Goal: Transaction & Acquisition: Purchase product/service

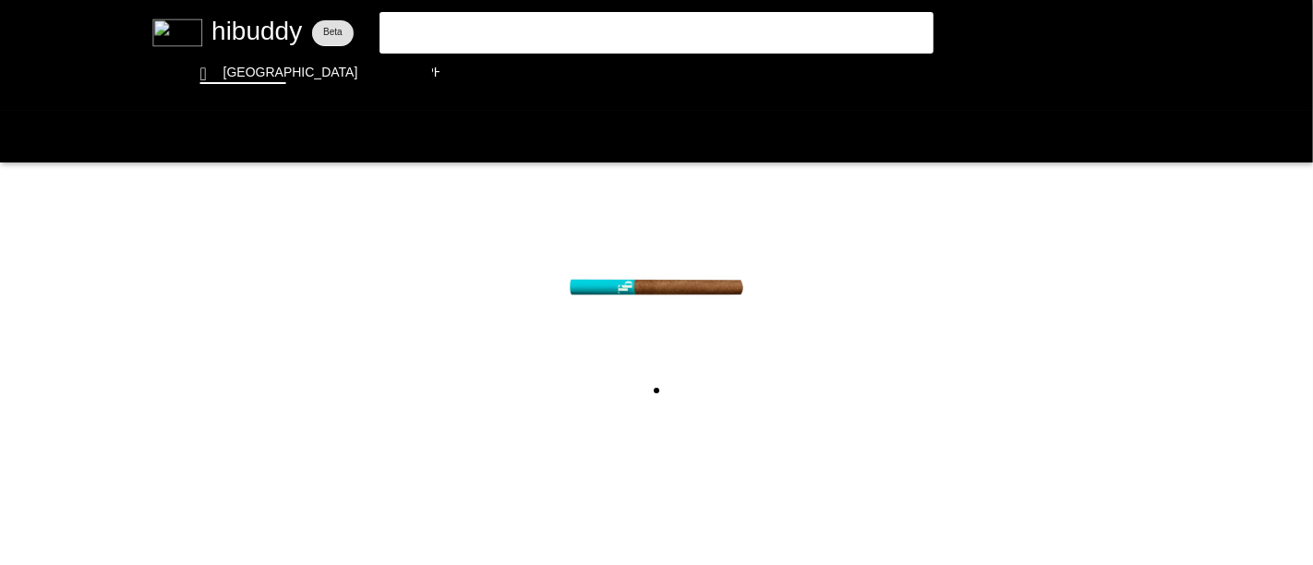
click at [439, 30] on flt-glass-pane at bounding box center [656, 282] width 1313 height 565
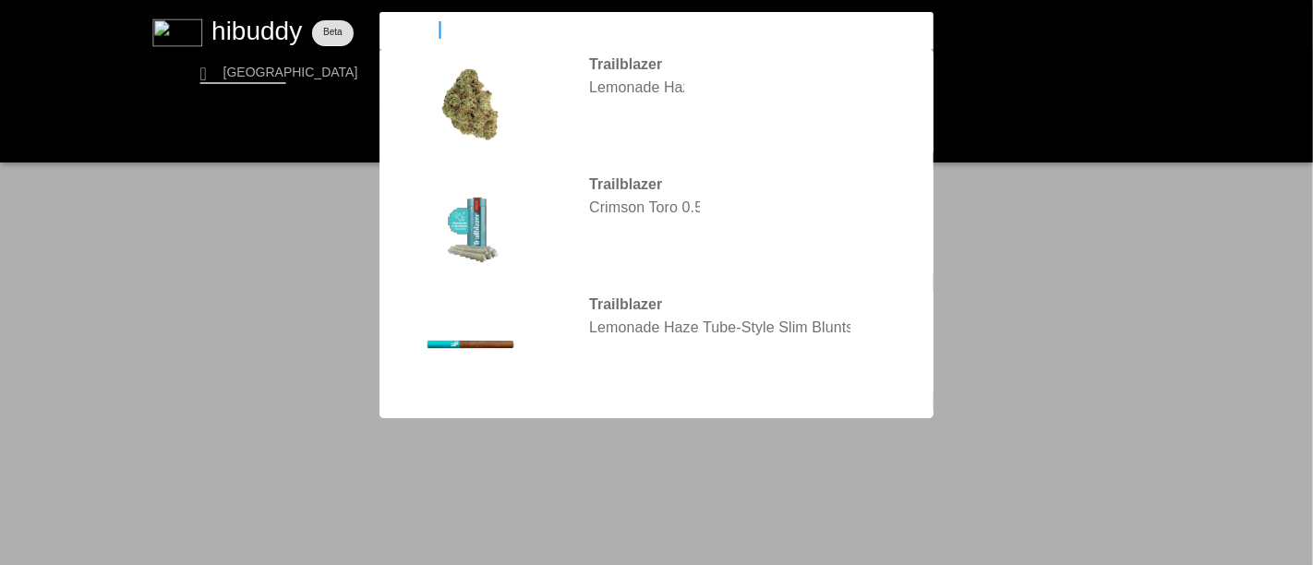
click at [439, 30] on input "trailblazer" at bounding box center [641, 30] width 508 height 18
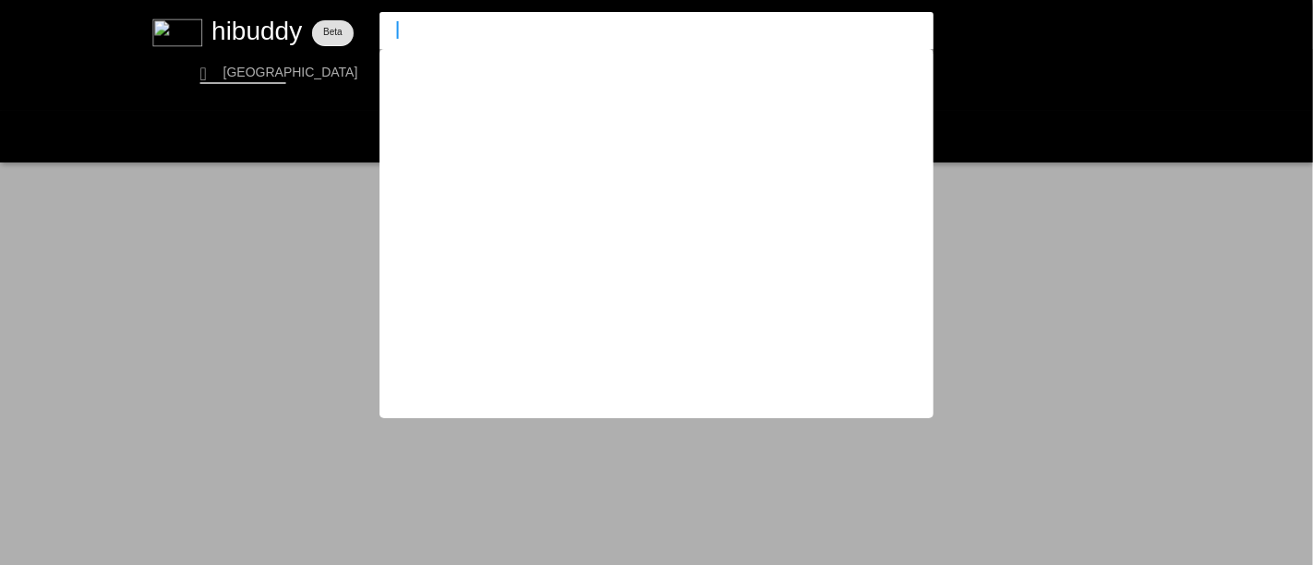
type input "t"
type input "el blunto"
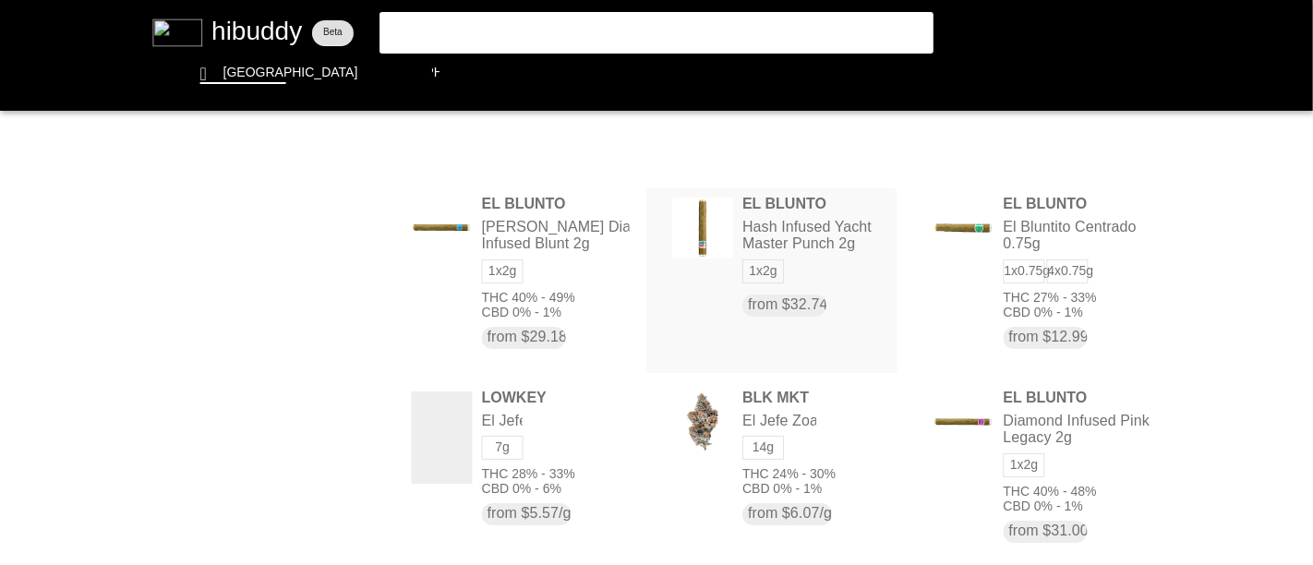
click at [792, 229] on flt-glass-pane at bounding box center [656, 282] width 1313 height 565
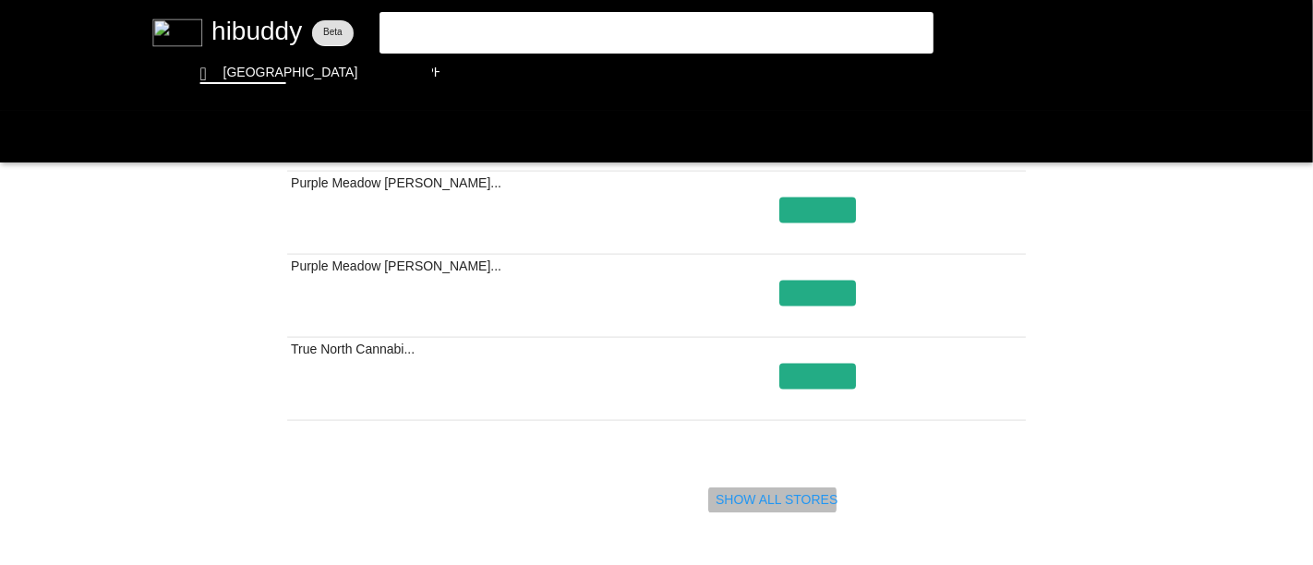
click at [809, 499] on flt-glass-pane at bounding box center [656, 282] width 1313 height 565
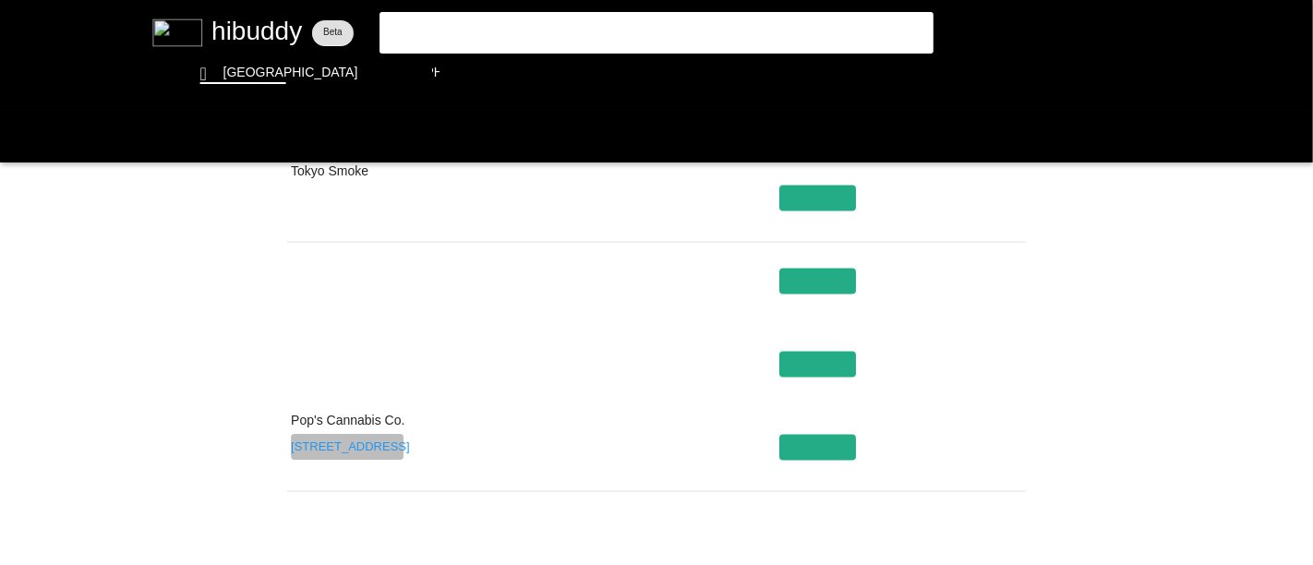
click at [299, 439] on flt-glass-pane at bounding box center [656, 282] width 1313 height 565
